Goal: Book appointment/travel/reservation

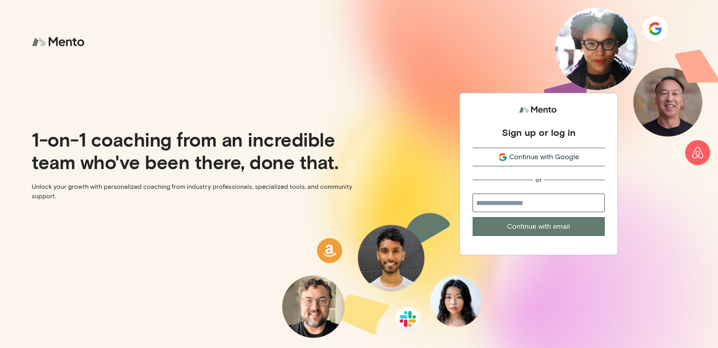
click at [527, 153] on span "Continue with Google" at bounding box center [544, 157] width 70 height 11
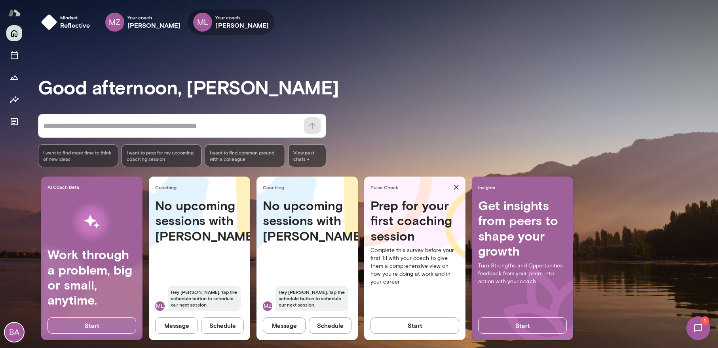
click at [217, 21] on h6 "[PERSON_NAME]" at bounding box center [241, 25] width 53 height 9
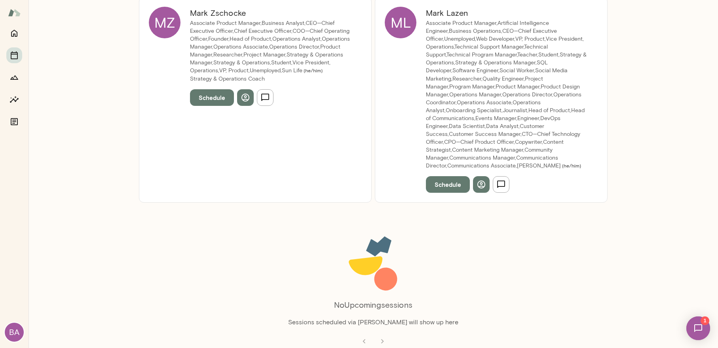
scroll to position [105, 0]
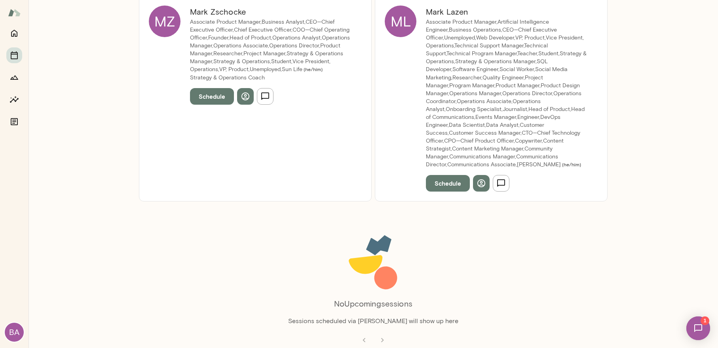
click at [439, 181] on button "Schedule" at bounding box center [448, 183] width 44 height 17
